Goal: Task Accomplishment & Management: Manage account settings

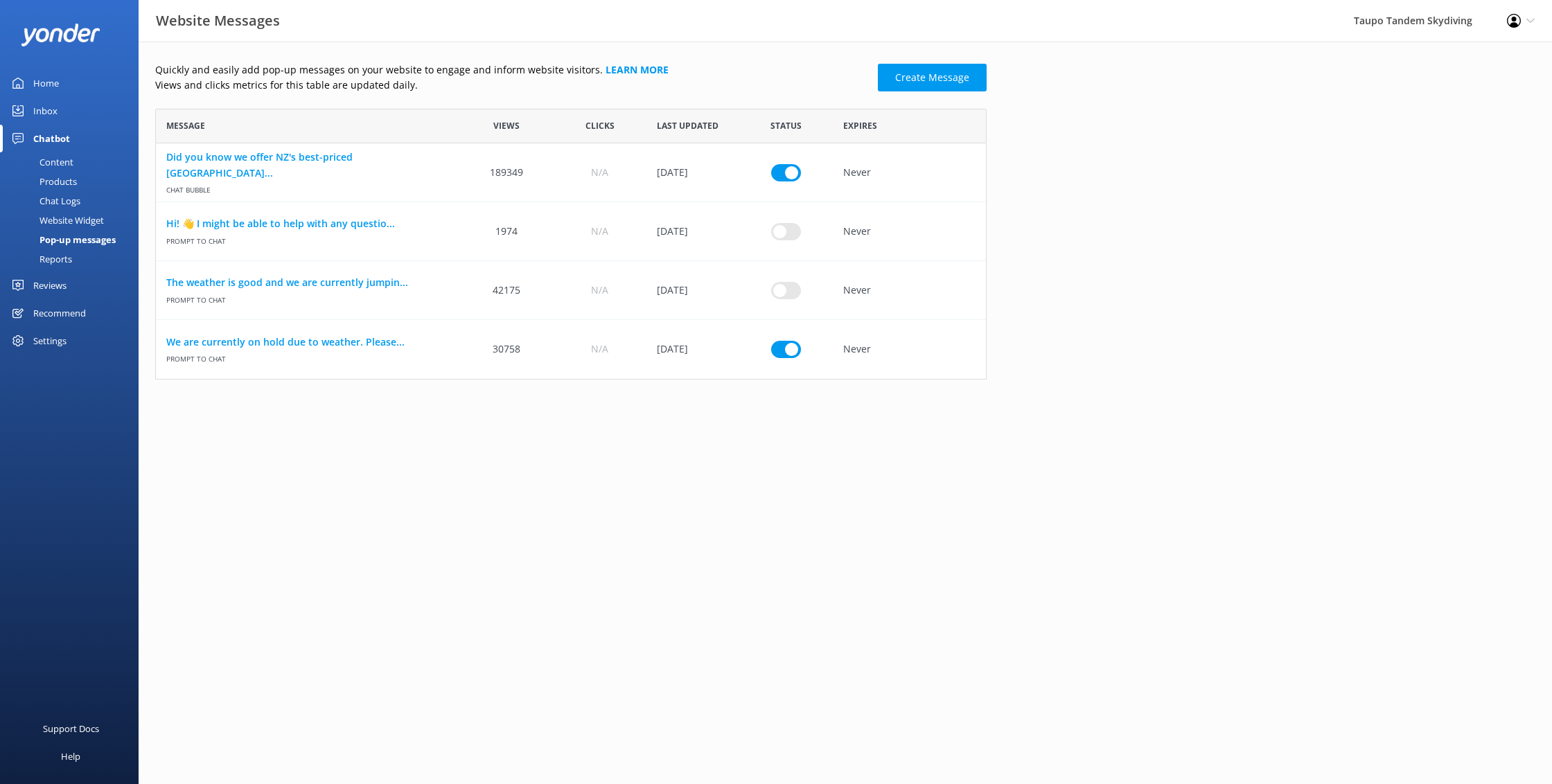
scroll to position [270, 832]
click at [321, 338] on link "We are currently on hold due to weather. Please..." at bounding box center [308, 342] width 283 height 15
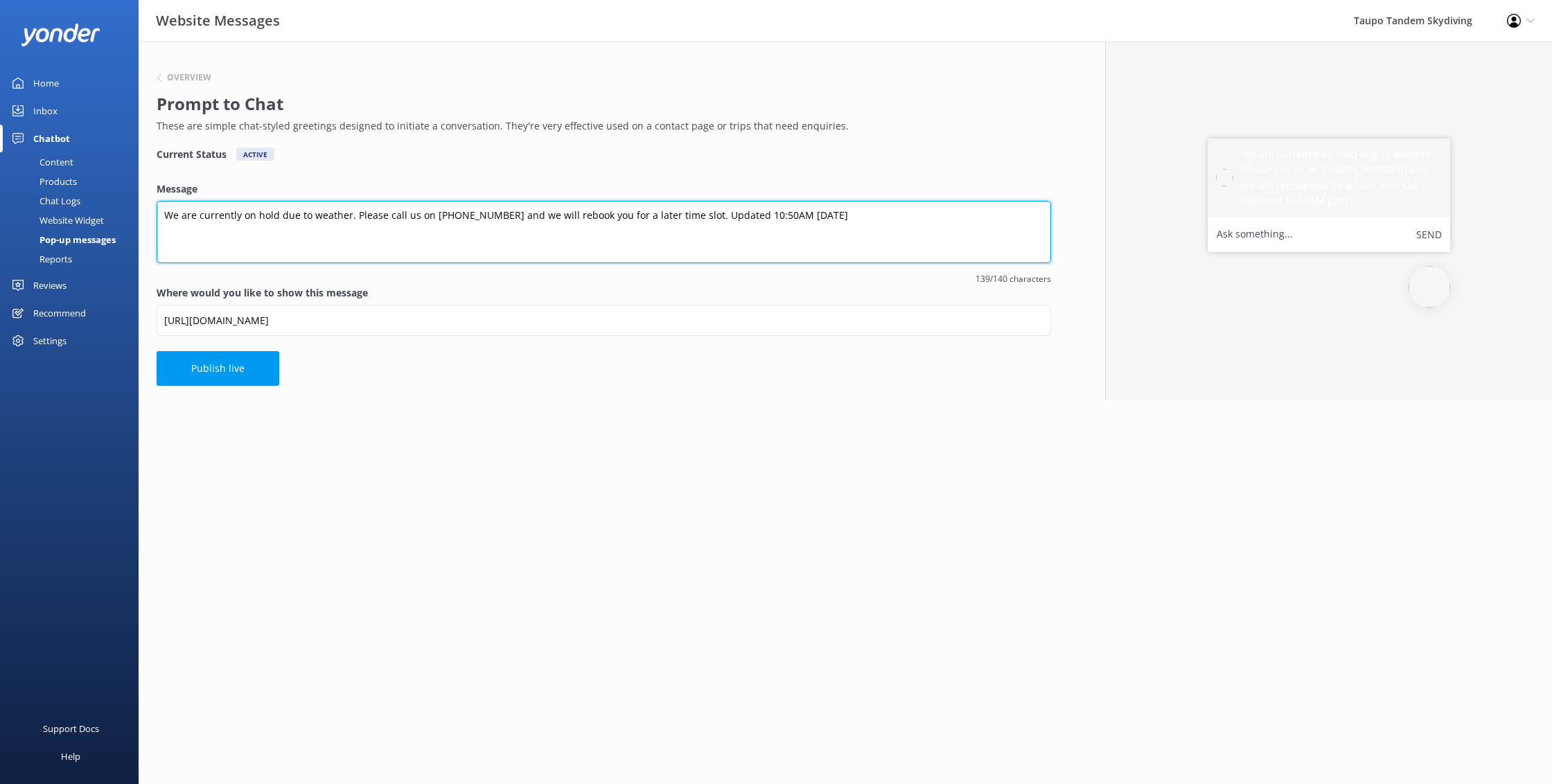
drag, startPoint x: 742, startPoint y: 214, endPoint x: 744, endPoint y: 263, distance: 49.0
click at [742, 216] on textarea "We are currently on hold due to weather. Please call us on [PHONE_NUMBER] and w…" at bounding box center [604, 232] width 894 height 63
drag, startPoint x: 751, startPoint y: 212, endPoint x: 742, endPoint y: 261, distance: 49.8
click at [751, 213] on textarea "We are currently on hold due to weather. Please call us on [PHONE_NUMBER] and w…" at bounding box center [604, 232] width 894 height 63
type textarea "We are currently on hold due to weather. Please call us on [PHONE_NUMBER] and w…"
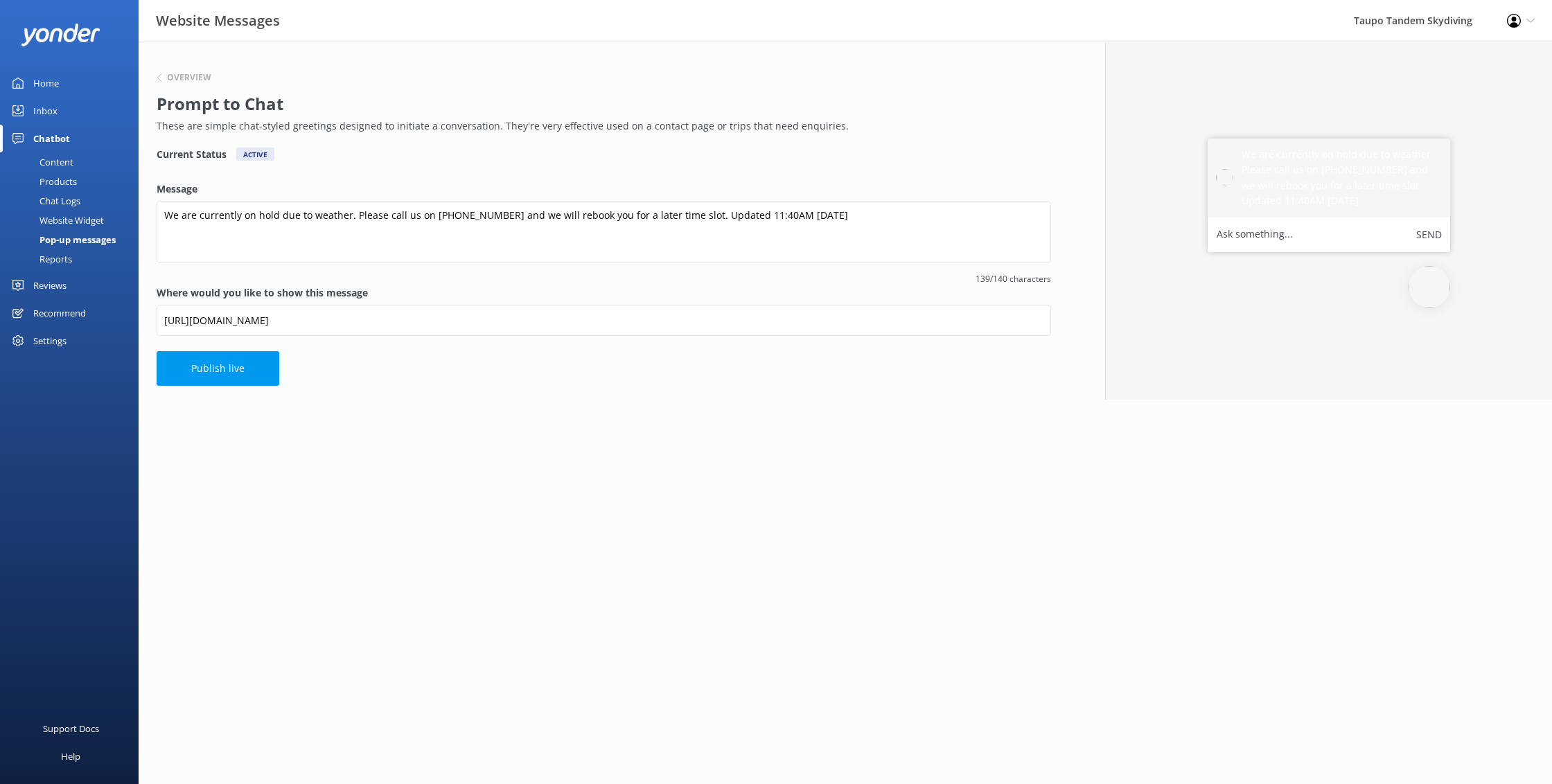
click at [725, 424] on html "Website Messages Taupo Tandem Skydiving Profile Settings Logout Home Inbox Chat…" at bounding box center [776, 392] width 1552 height 784
click at [234, 367] on button "Publish live" at bounding box center [218, 368] width 122 height 34
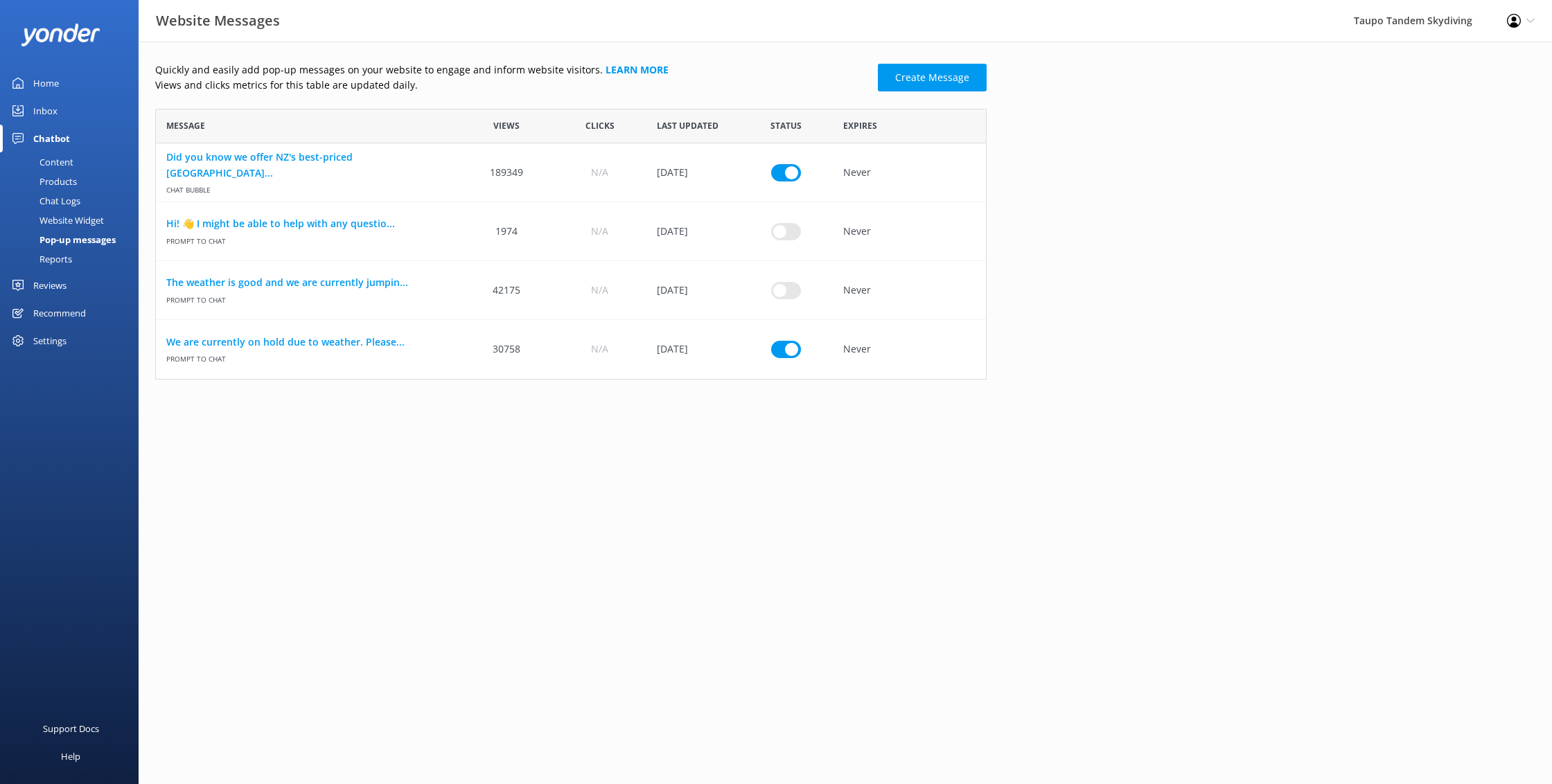
scroll to position [270, 832]
